Goal: Task Accomplishment & Management: Use online tool/utility

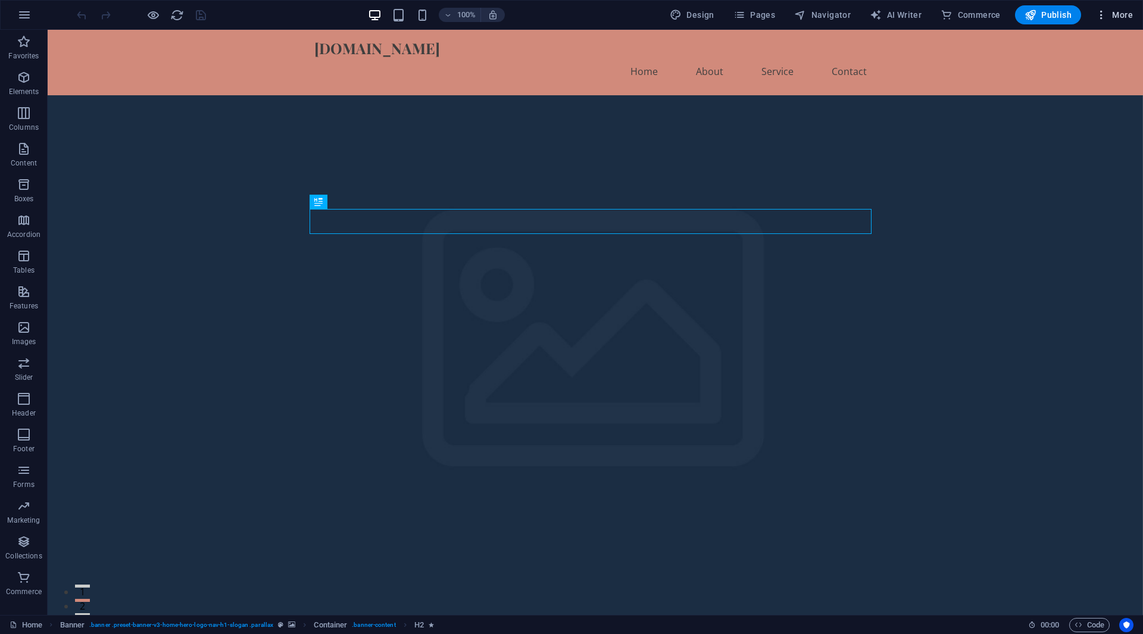
click at [1113, 15] on span "More" at bounding box center [1114, 15] width 38 height 12
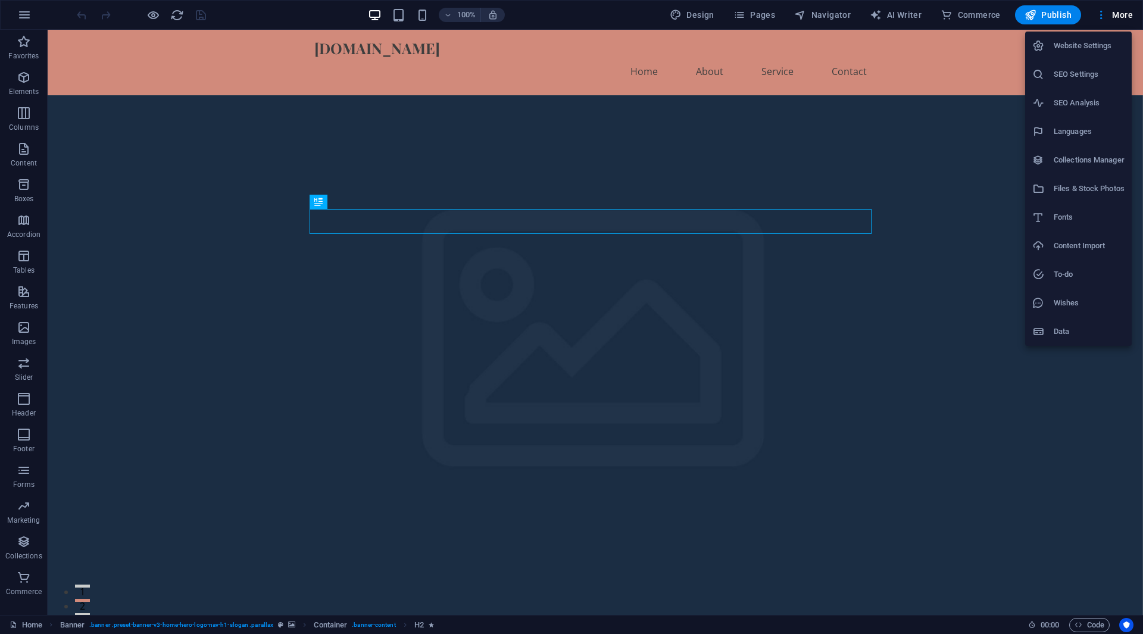
click at [907, 17] on div at bounding box center [571, 317] width 1143 height 634
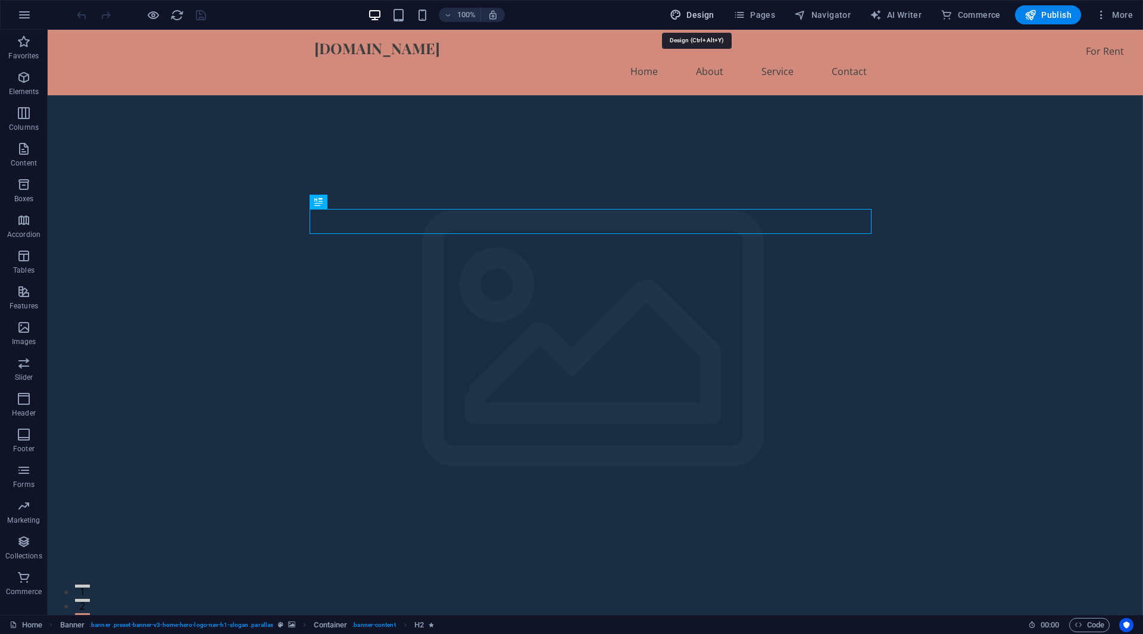
click at [701, 17] on span "Design" at bounding box center [692, 15] width 45 height 12
select select "px"
select select "200"
select select "px"
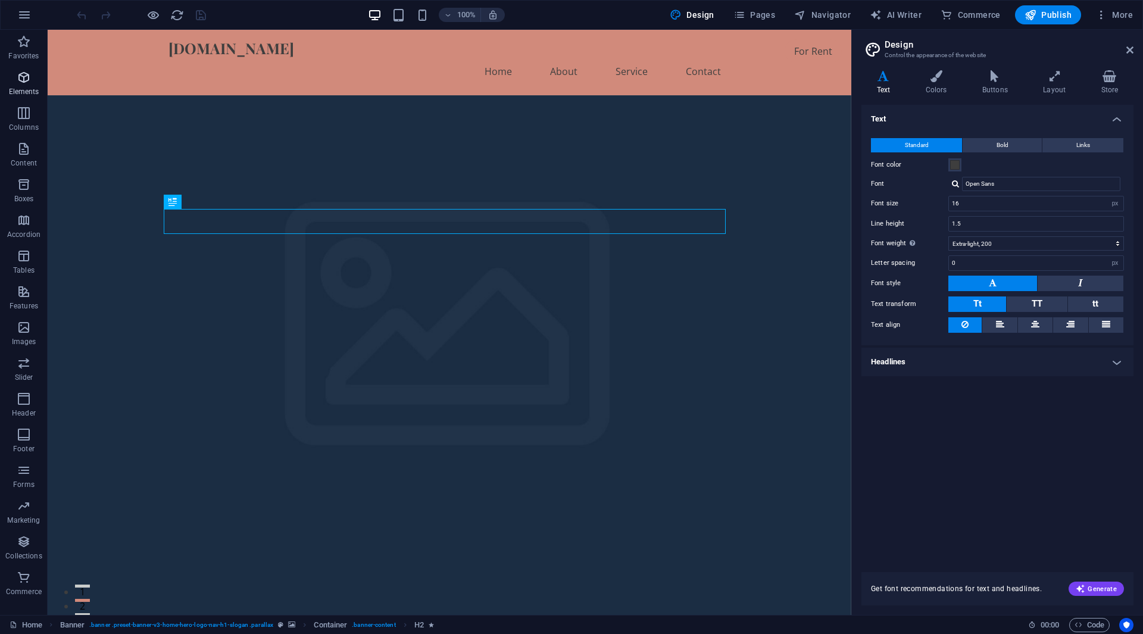
click at [24, 84] on icon "button" at bounding box center [24, 77] width 14 height 14
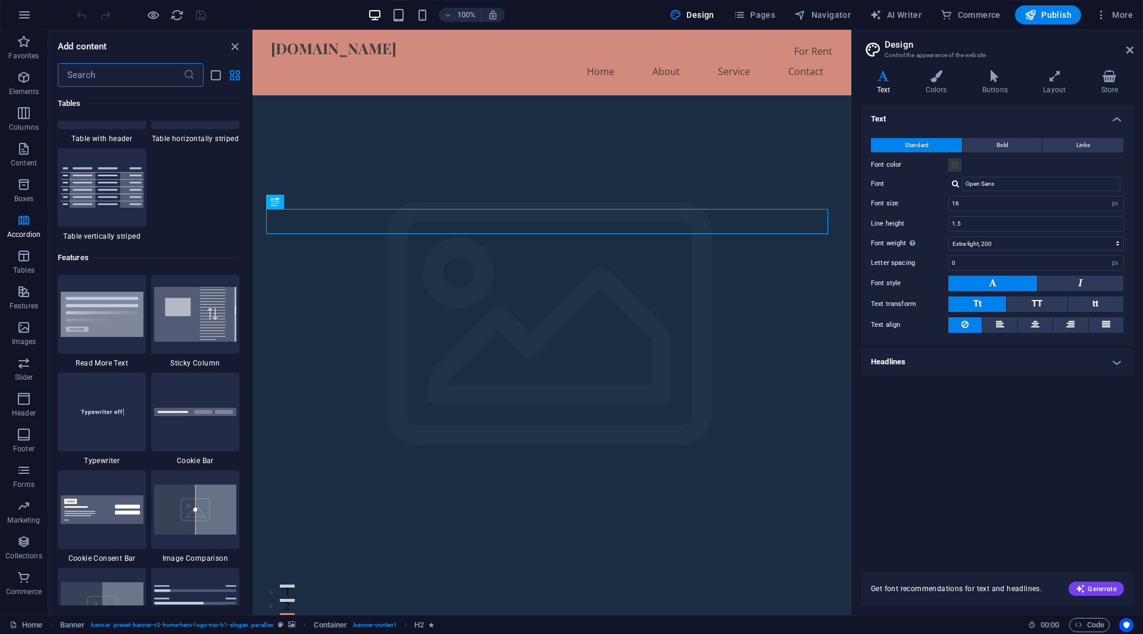
scroll to position [4493, 0]
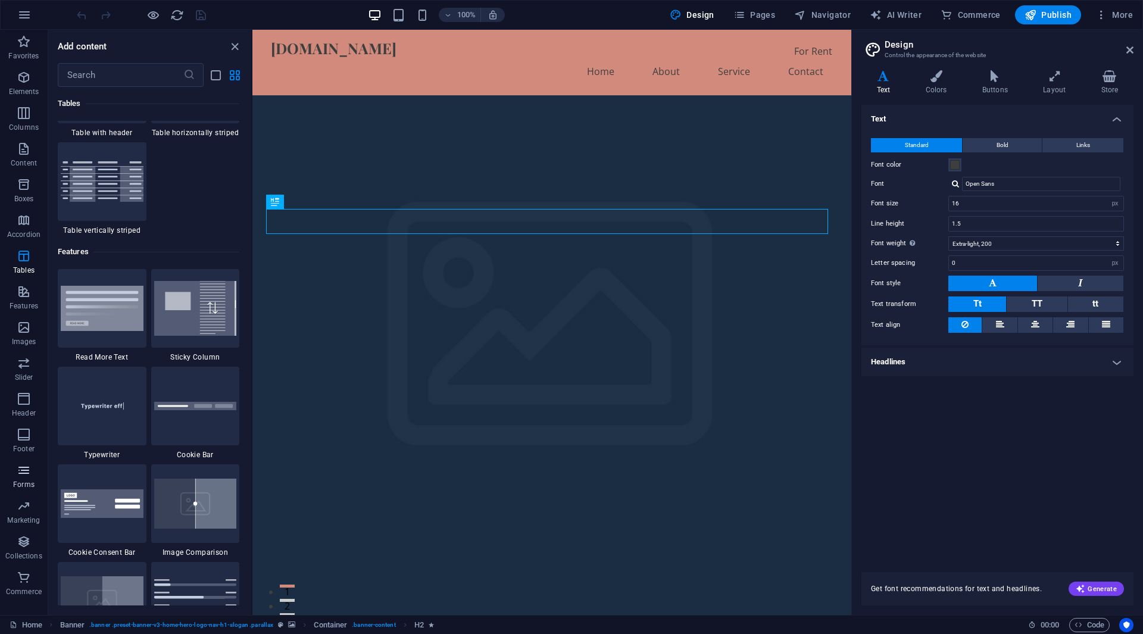
click at [26, 480] on p "Forms" at bounding box center [23, 485] width 21 height 10
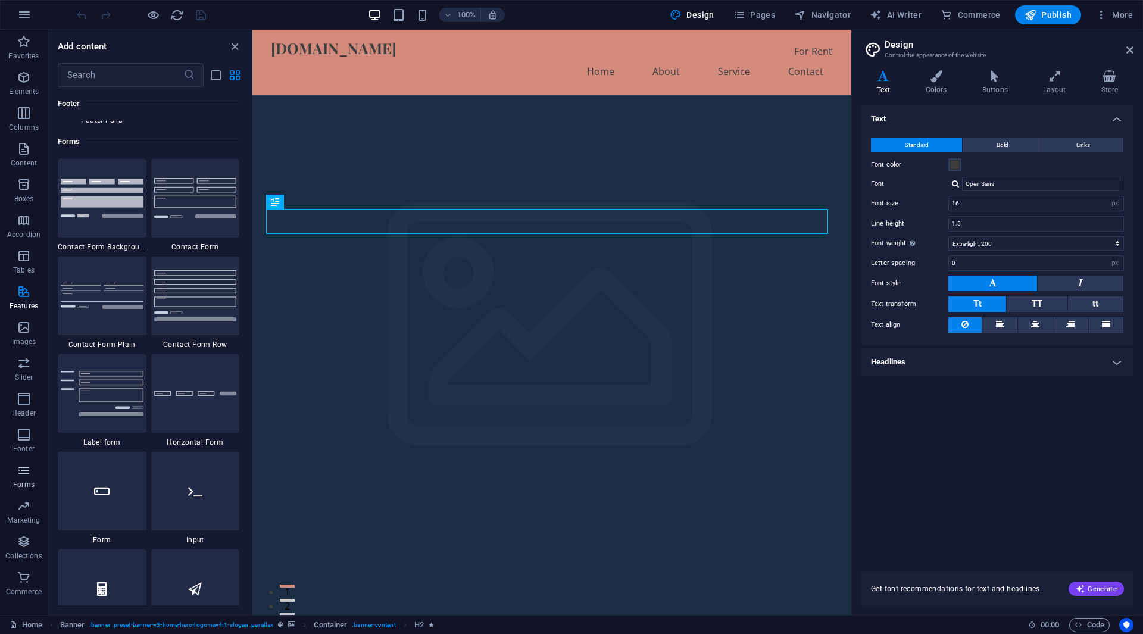
scroll to position [8692, 0]
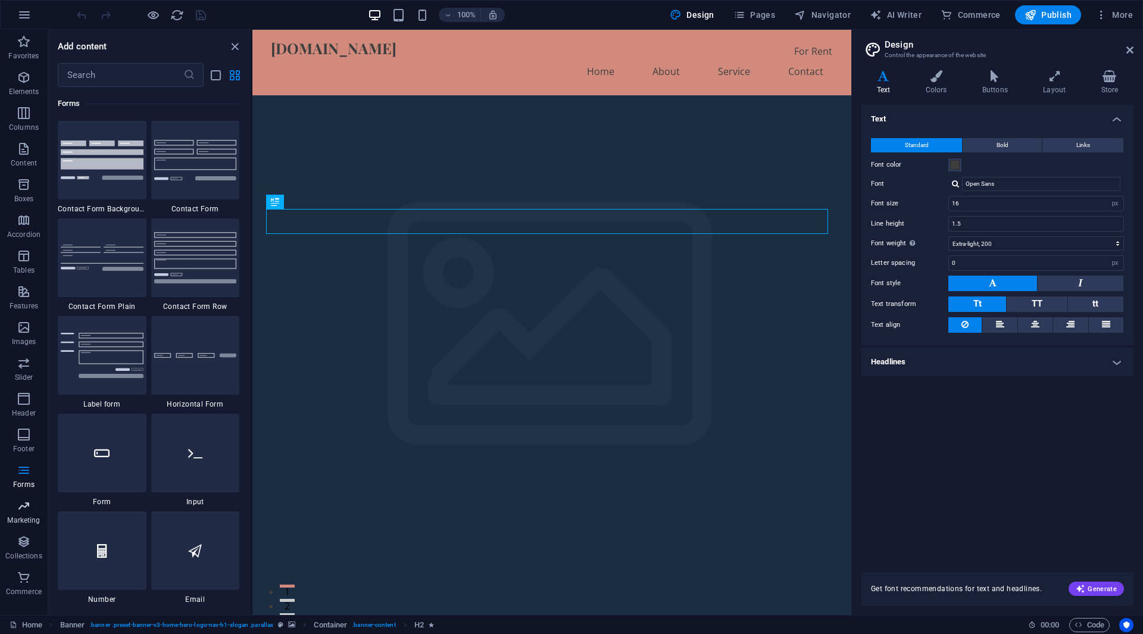
click at [23, 521] on p "Marketing" at bounding box center [23, 521] width 33 height 10
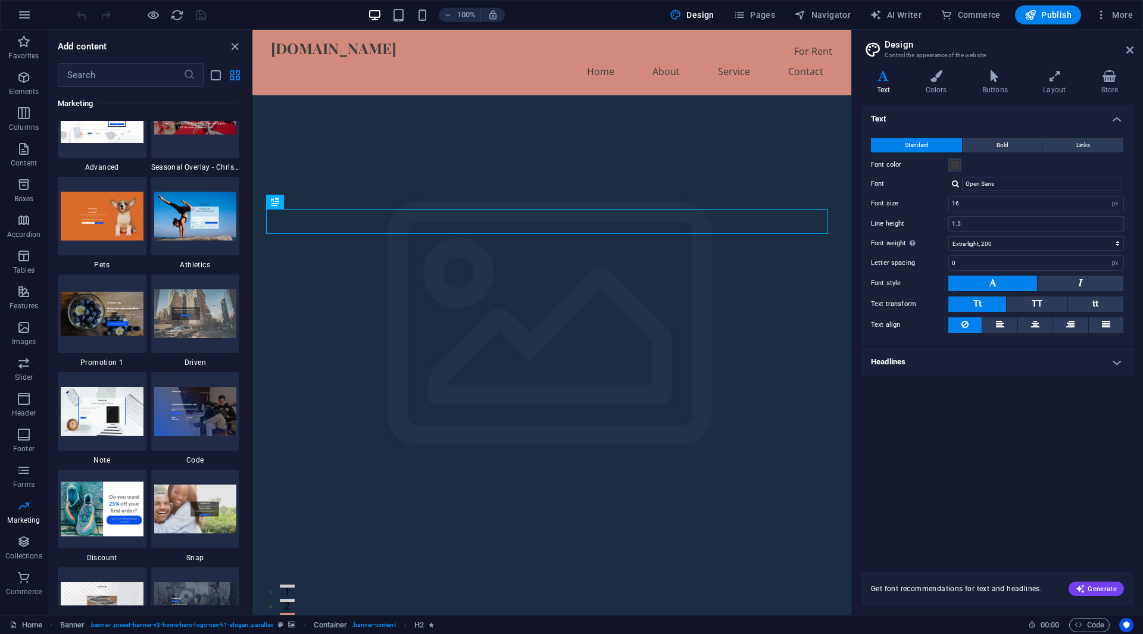
scroll to position [10131, 0]
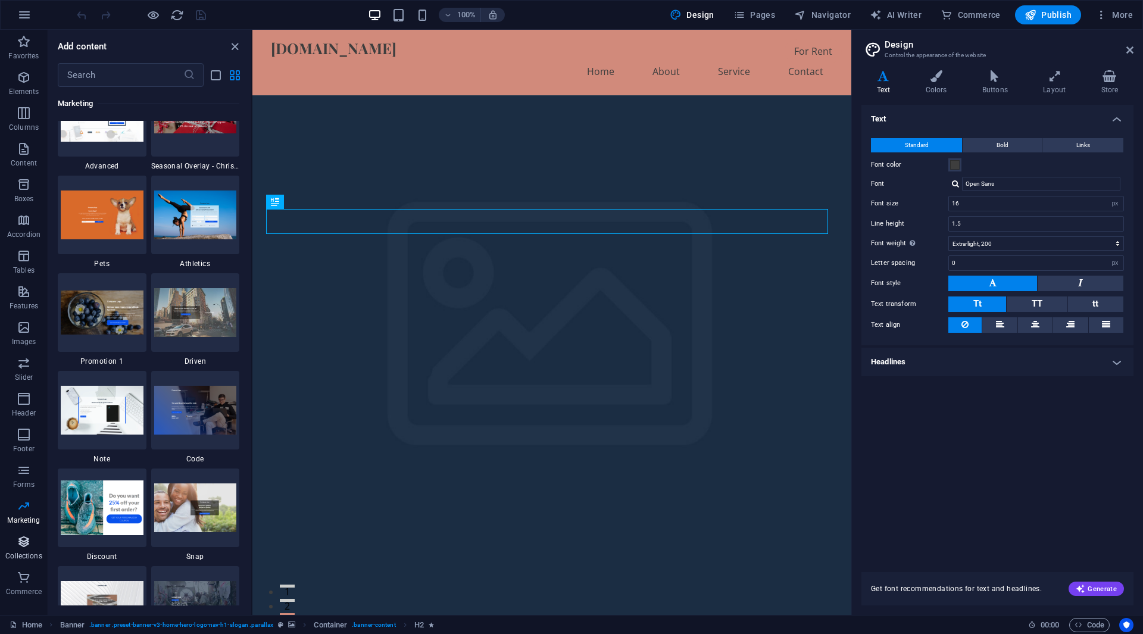
click at [31, 542] on icon "button" at bounding box center [24, 542] width 14 height 14
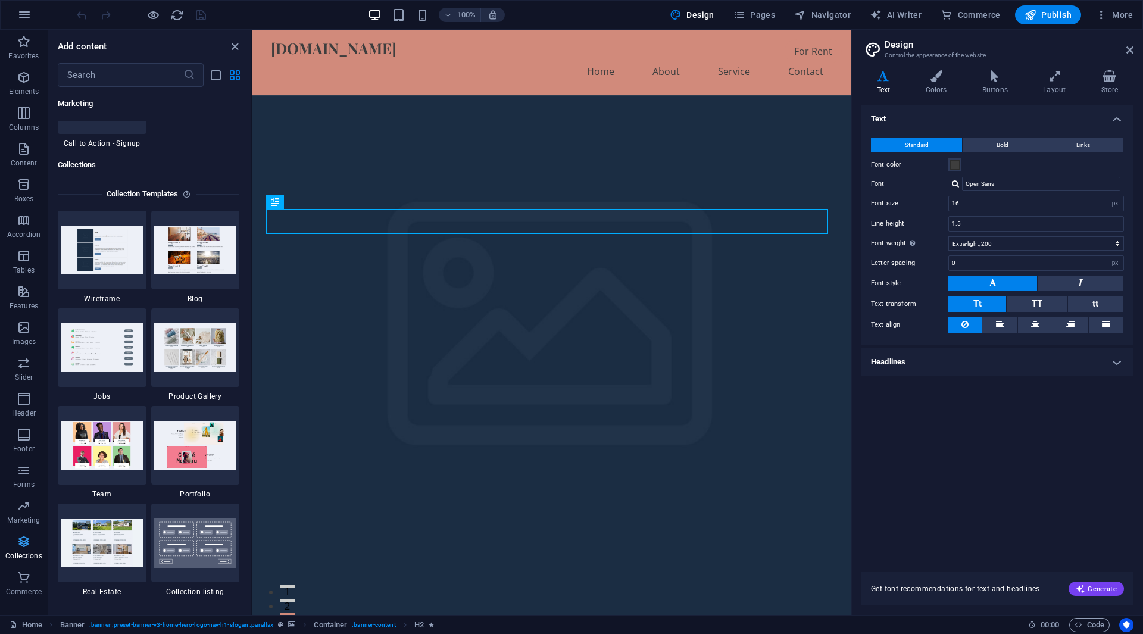
scroll to position [10899, 0]
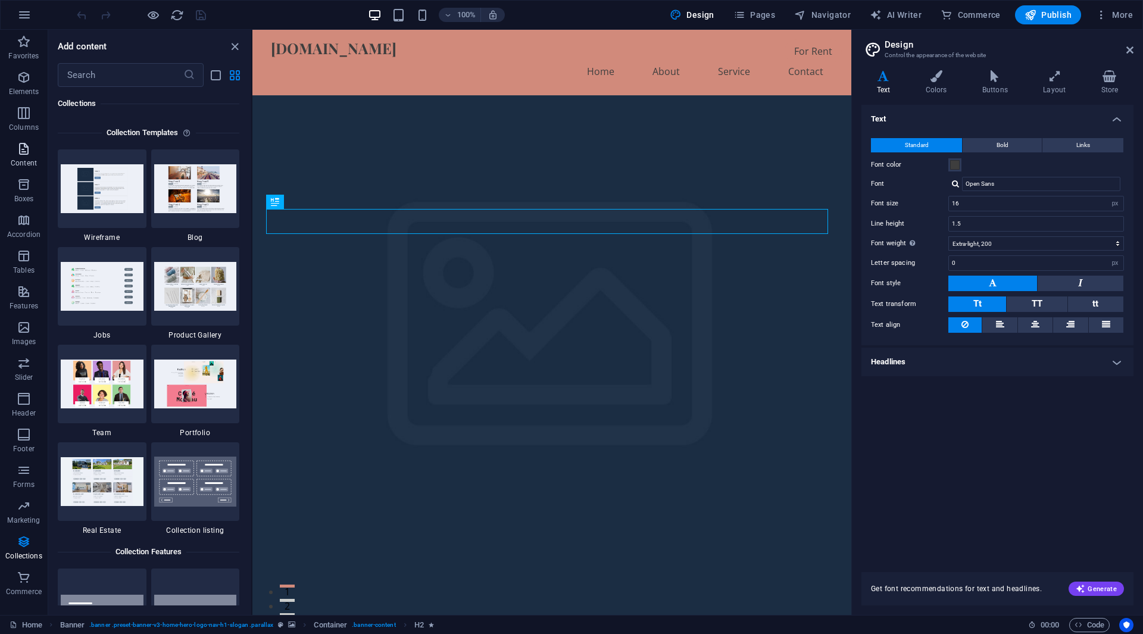
click at [25, 155] on icon "button" at bounding box center [24, 149] width 14 height 14
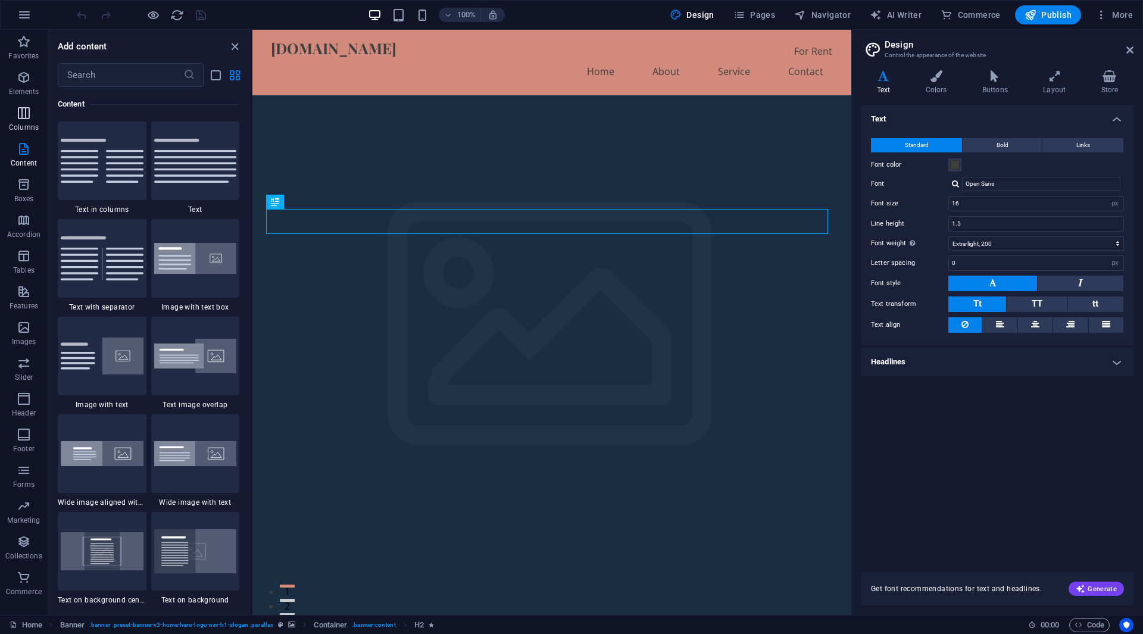
click at [29, 118] on icon "button" at bounding box center [24, 113] width 14 height 14
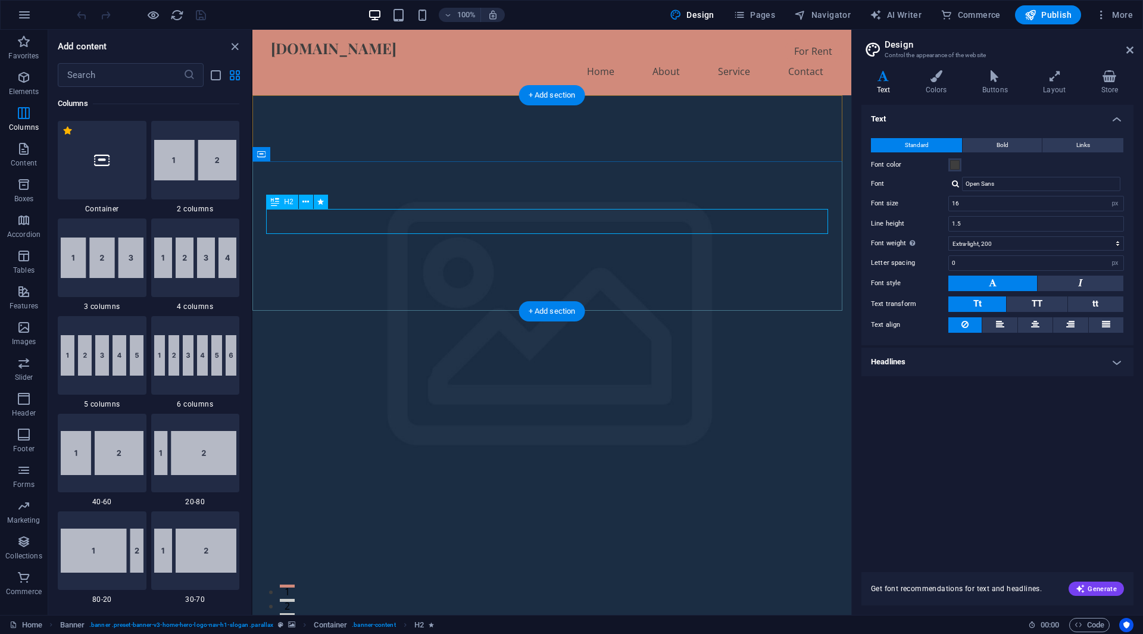
scroll to position [589, 0]
